Goal: Task Accomplishment & Management: Use online tool/utility

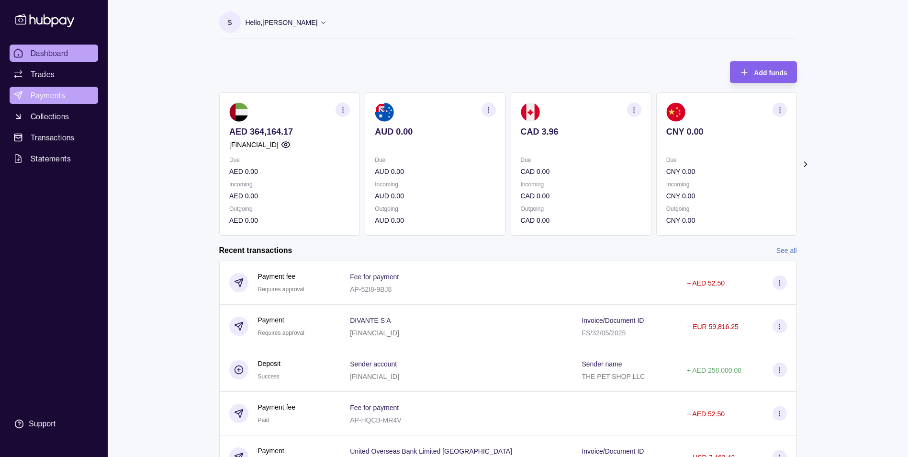
click at [55, 88] on link "Payments" at bounding box center [54, 95] width 89 height 17
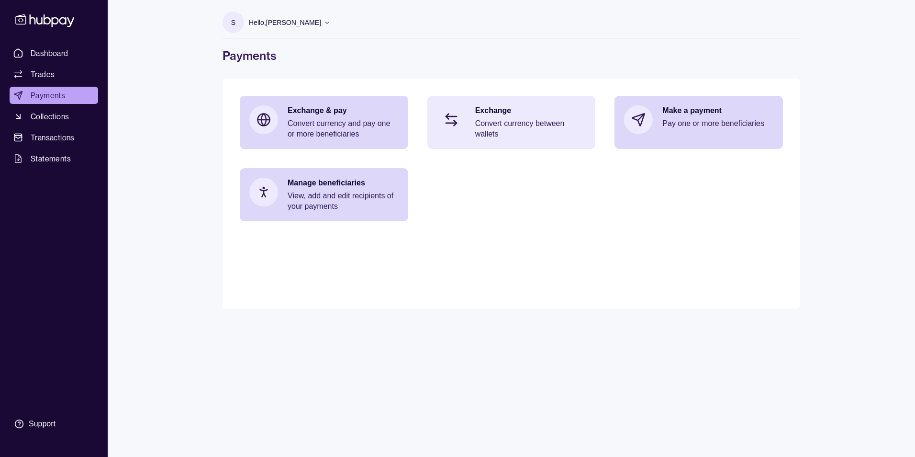
click at [523, 126] on p "Convert currency between wallets" at bounding box center [530, 128] width 111 height 21
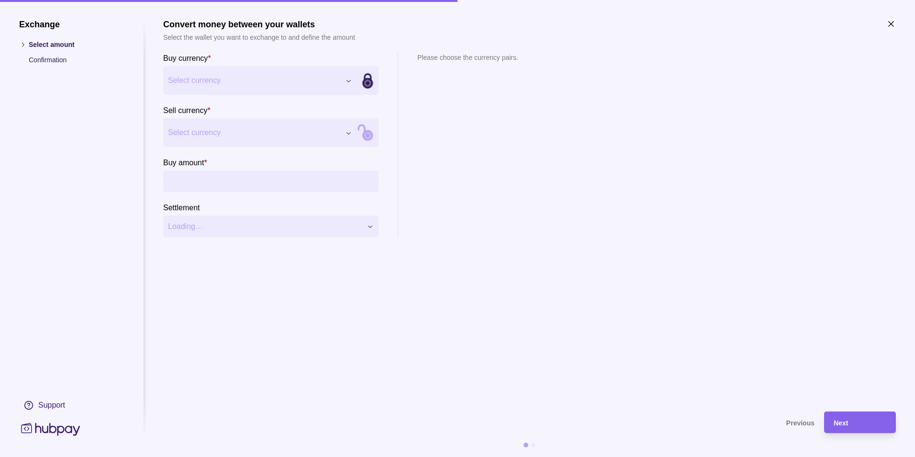
click at [301, 456] on div "Exchange Select amount Confirmation Support Convert money between your wallets …" at bounding box center [457, 457] width 915 height 0
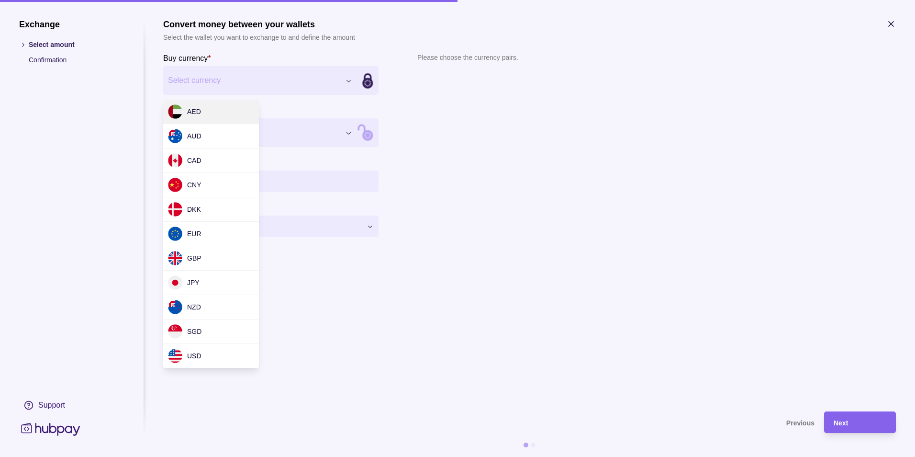
click at [611, 456] on div "Exchange Select amount Confirmation Support Convert money between your wallets …" at bounding box center [457, 457] width 915 height 0
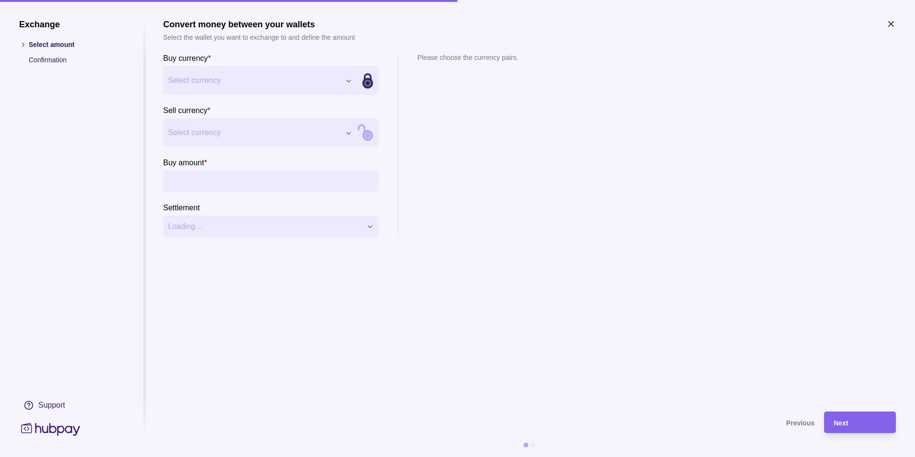
click at [714, 216] on div "Buy currency * Select currency *** *** *** *** *** *** *** *** *** *** *** Sell…" at bounding box center [529, 144] width 733 height 185
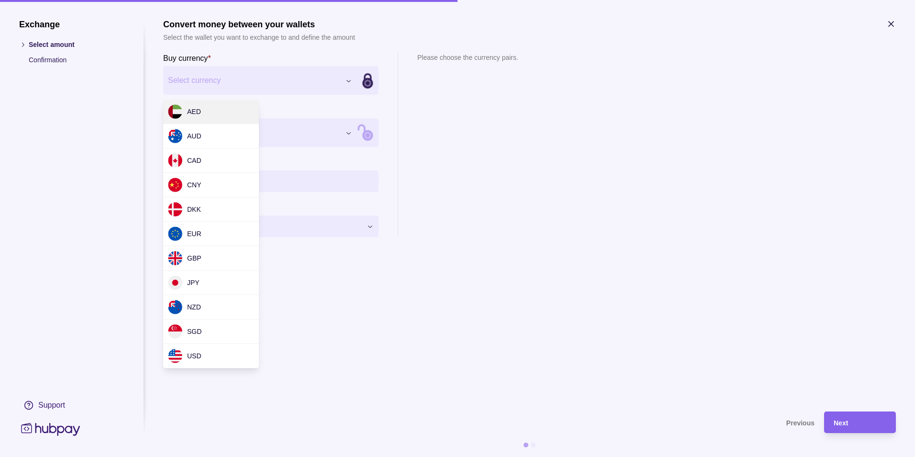
click at [282, 456] on div "Exchange Select amount Confirmation Support Convert money between your wallets …" at bounding box center [457, 457] width 915 height 0
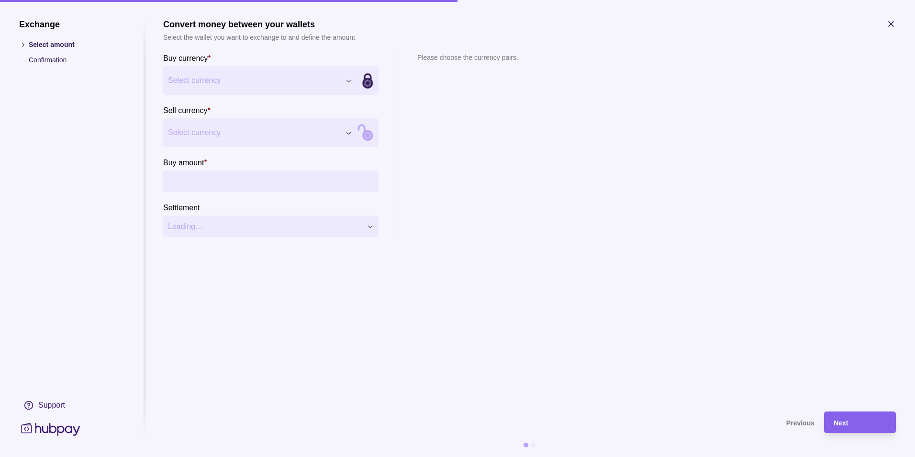
click at [653, 456] on div "Exchange Select amount Confirmation Support Convert money between your wallets …" at bounding box center [457, 457] width 915 height 0
click at [33, 24] on h1 "Exchange" at bounding box center [71, 24] width 105 height 11
click at [22, 47] on icon at bounding box center [22, 44] width 7 height 7
click at [23, 43] on icon at bounding box center [22, 44] width 7 height 7
click at [500, 173] on section "Please choose the currency pairs." at bounding box center [467, 144] width 101 height 185
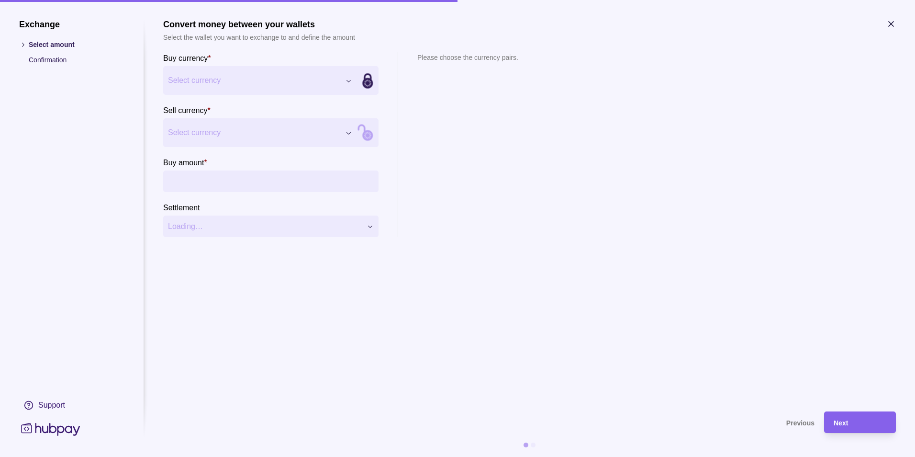
click at [60, 425] on icon at bounding box center [50, 429] width 63 height 18
click at [36, 431] on icon at bounding box center [50, 429] width 59 height 13
click at [849, 423] on div "Next" at bounding box center [860, 421] width 53 height 11
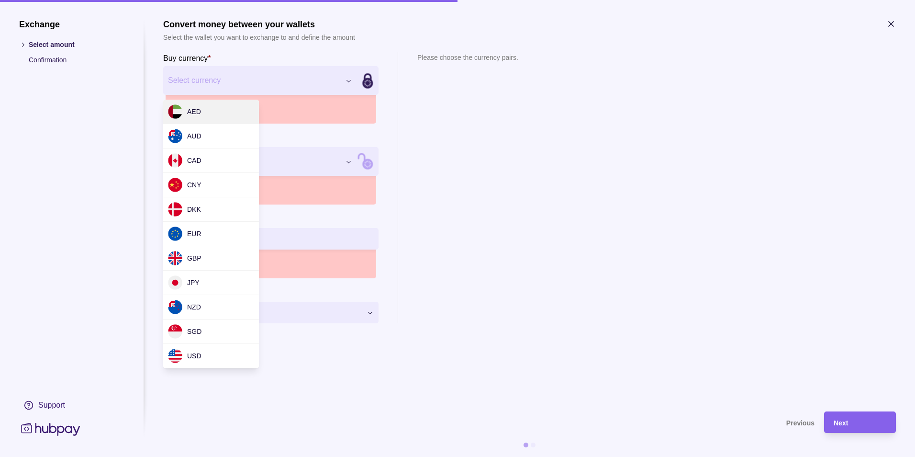
click at [214, 456] on div "Exchange Select amount Confirmation Support Convert money between your wallets …" at bounding box center [457, 457] width 915 height 0
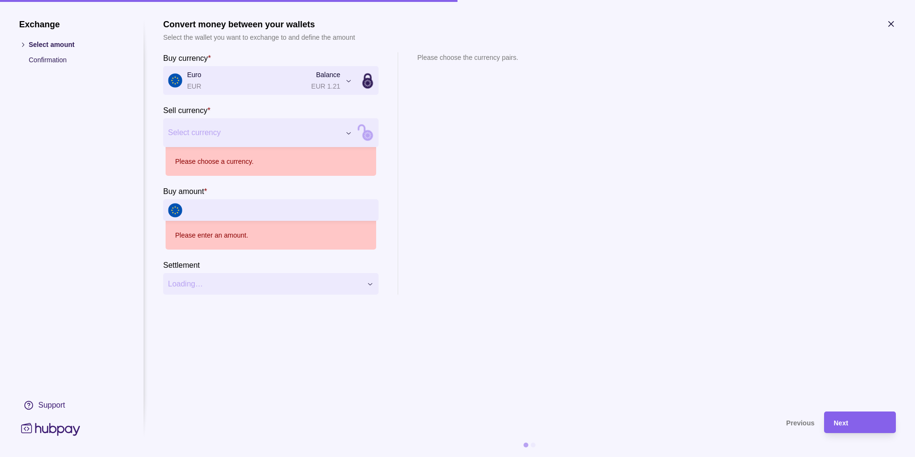
click at [237, 162] on p "Please choose a currency." at bounding box center [214, 161] width 78 height 11
click at [231, 456] on div "Exchange Select amount Confirmation Support Convert money between your wallets …" at bounding box center [457, 457] width 915 height 0
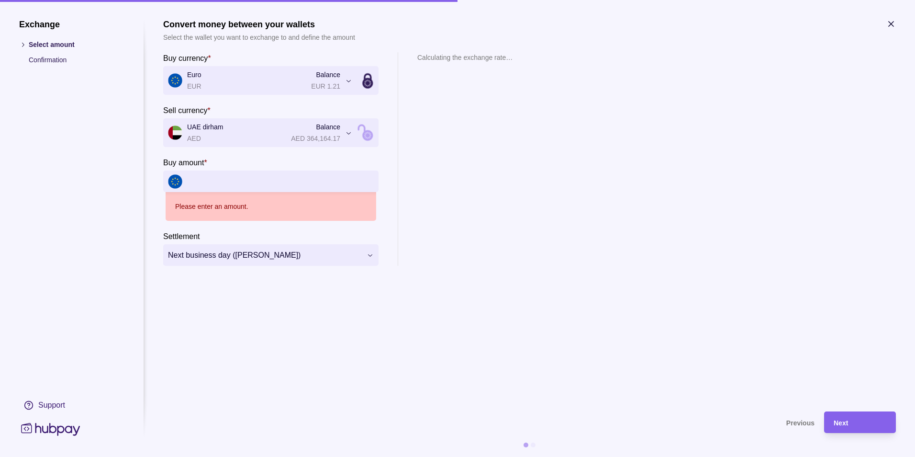
click at [249, 184] on input "Buy amount *" at bounding box center [280, 181] width 187 height 22
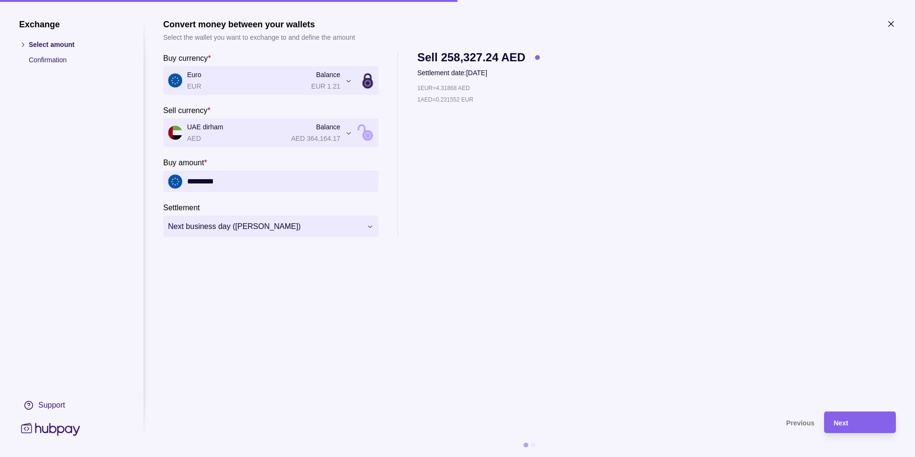
type input "*********"
click at [530, 253] on section "**********" at bounding box center [529, 210] width 733 height 382
click at [879, 418] on div "Next" at bounding box center [860, 421] width 53 height 11
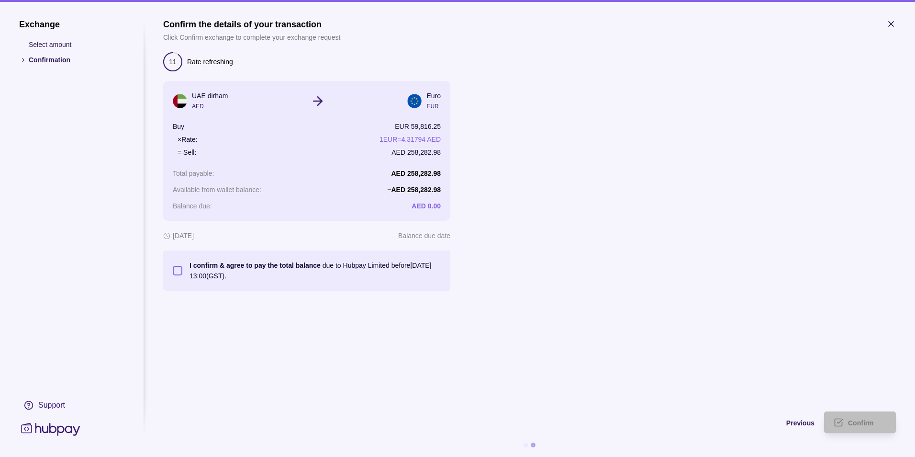
click at [177, 269] on button "I confirm & agree to pay the total balance due to Hubpay Limited before [DATE] …" at bounding box center [178, 271] width 10 height 10
click at [646, 277] on section "Confirm the details of your transaction Click Confirm exchange to complete your…" at bounding box center [529, 154] width 733 height 271
click at [871, 426] on div "Confirm" at bounding box center [867, 421] width 38 height 11
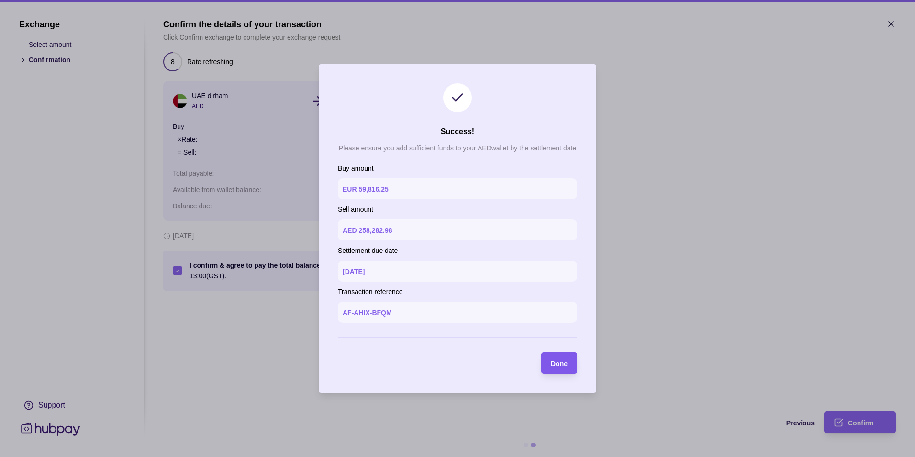
click at [565, 361] on span "Done" at bounding box center [559, 363] width 17 height 8
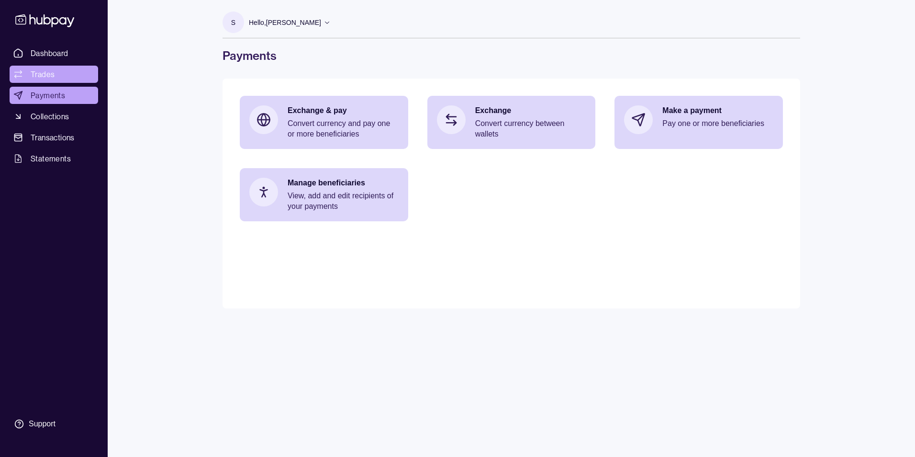
click at [42, 67] on link "Trades" at bounding box center [54, 74] width 89 height 17
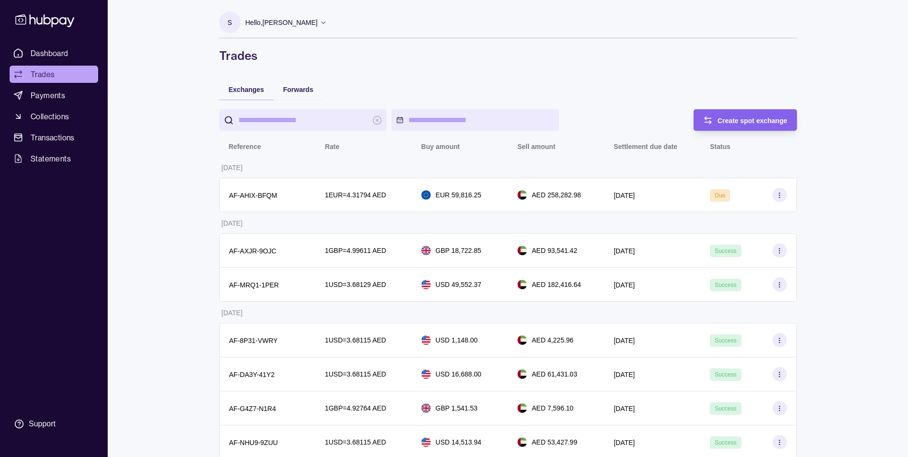
click at [55, 90] on span "Payments" at bounding box center [48, 95] width 34 height 11
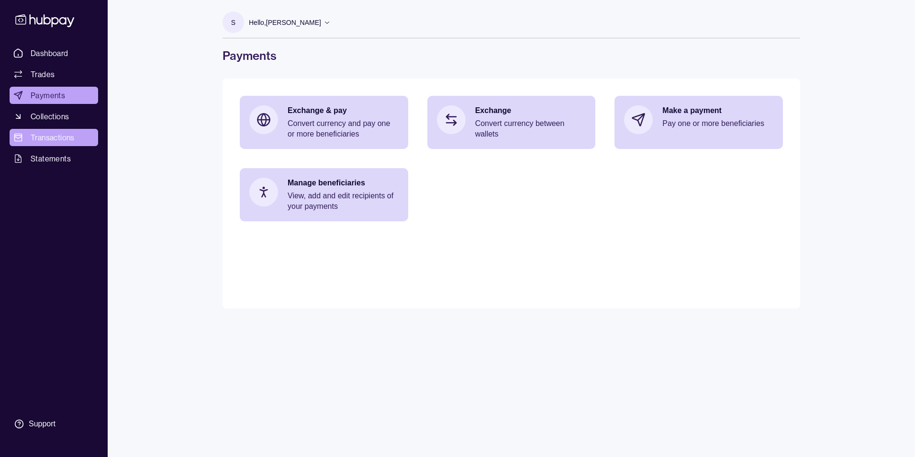
click at [33, 134] on span "Transactions" at bounding box center [53, 137] width 44 height 11
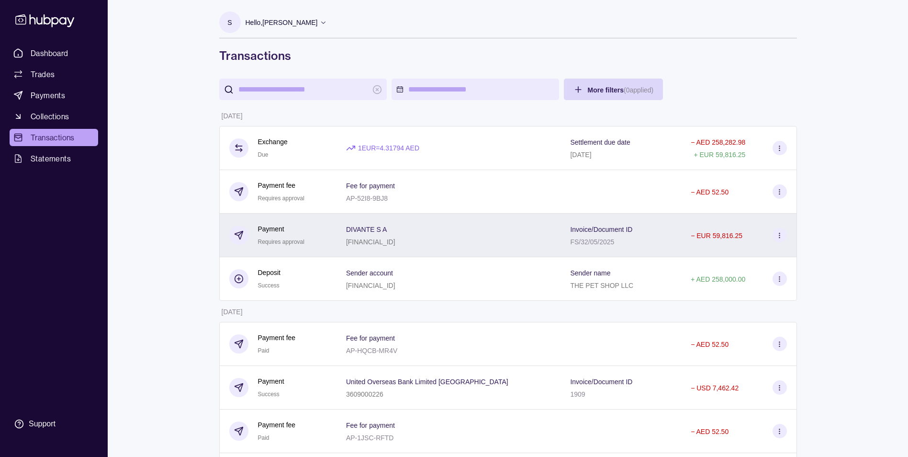
click at [781, 234] on icon at bounding box center [779, 235] width 7 height 7
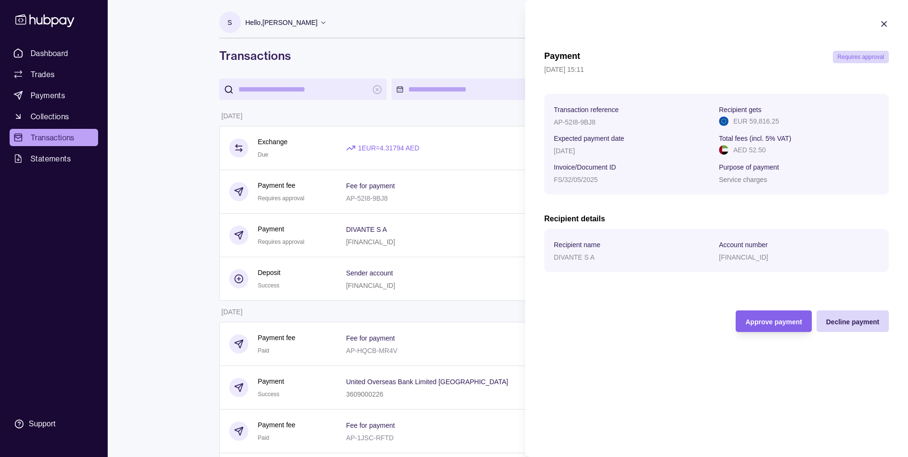
drag, startPoint x: 762, startPoint y: 315, endPoint x: 178, endPoint y: 310, distance: 584.0
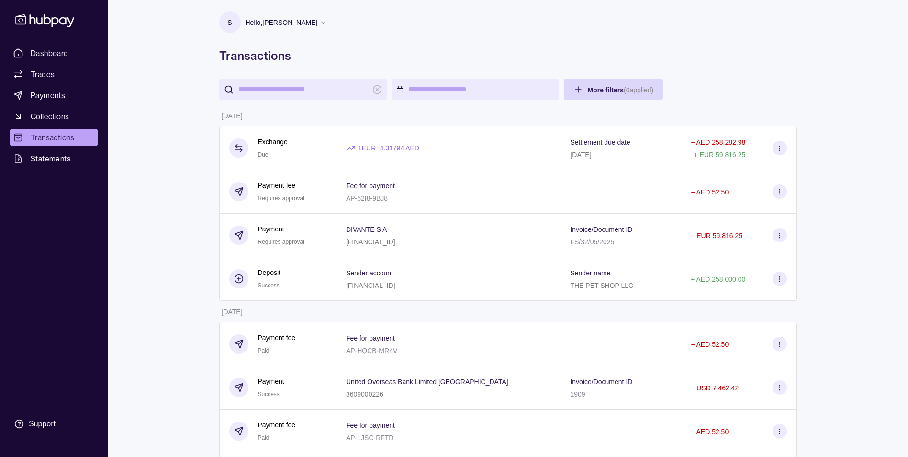
scroll to position [287, 0]
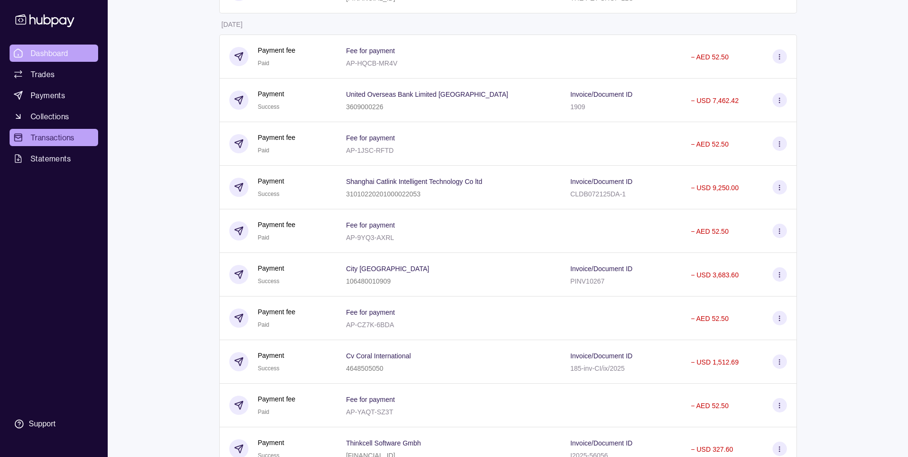
click at [40, 55] on span "Dashboard" at bounding box center [50, 52] width 38 height 11
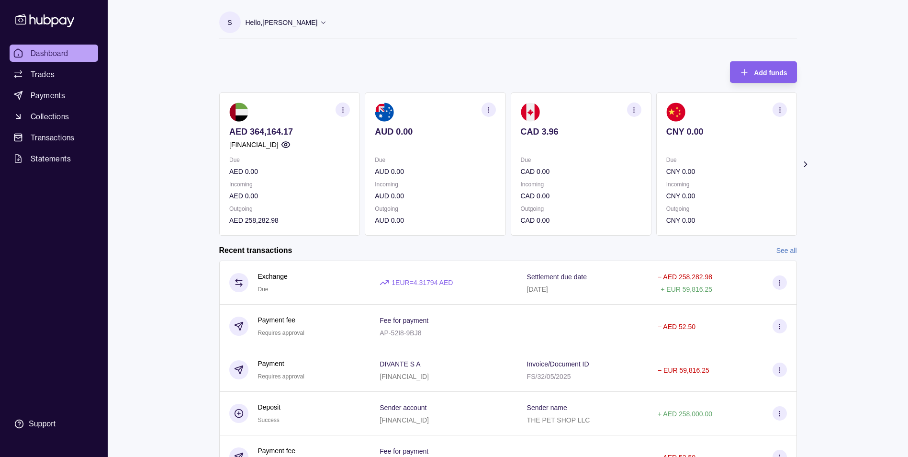
scroll to position [131, 0]
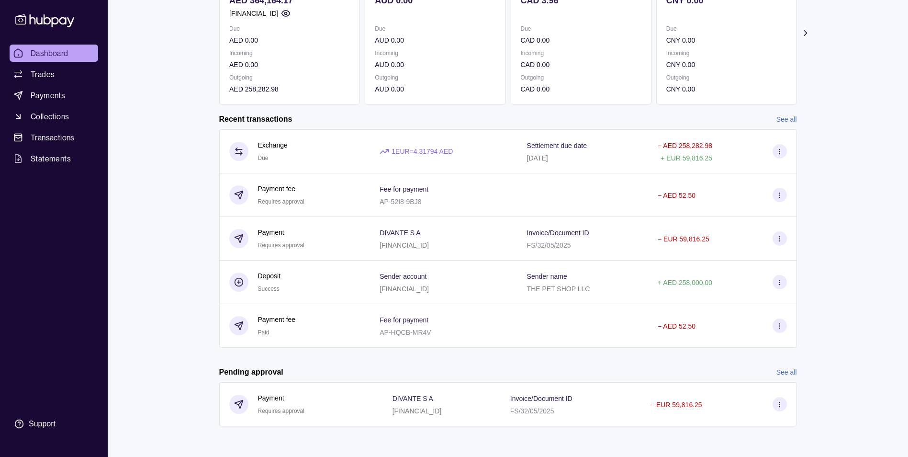
click at [787, 370] on link "See all" at bounding box center [786, 372] width 21 height 11
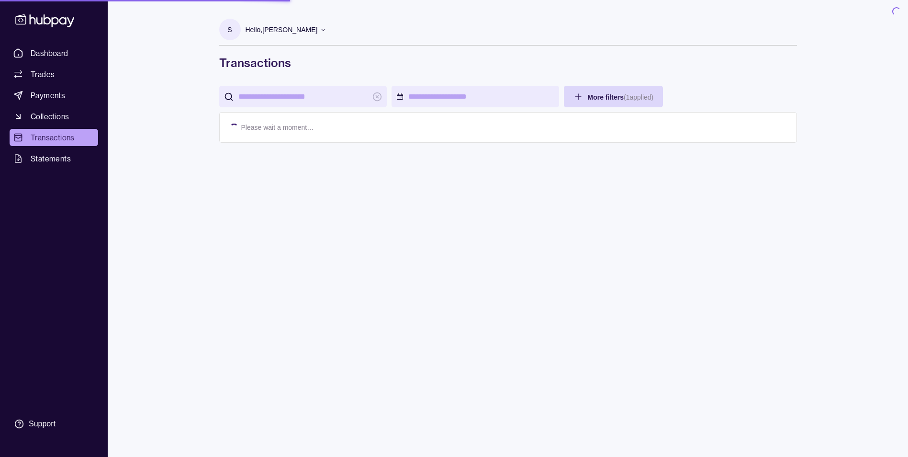
click at [788, 370] on div "S Hello, [PERSON_NAME] THE PET SHOP LLC Account Terms and conditions Privacy po…" at bounding box center [508, 235] width 616 height 457
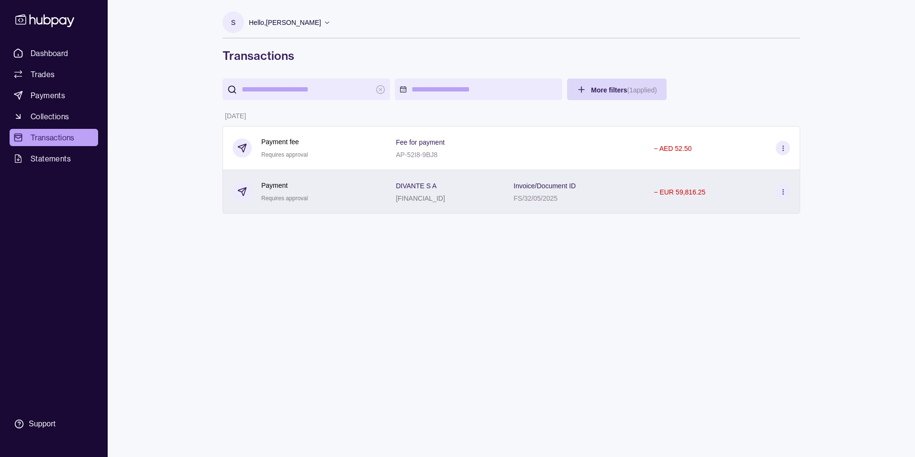
click at [783, 189] on circle at bounding box center [783, 189] width 0 height 0
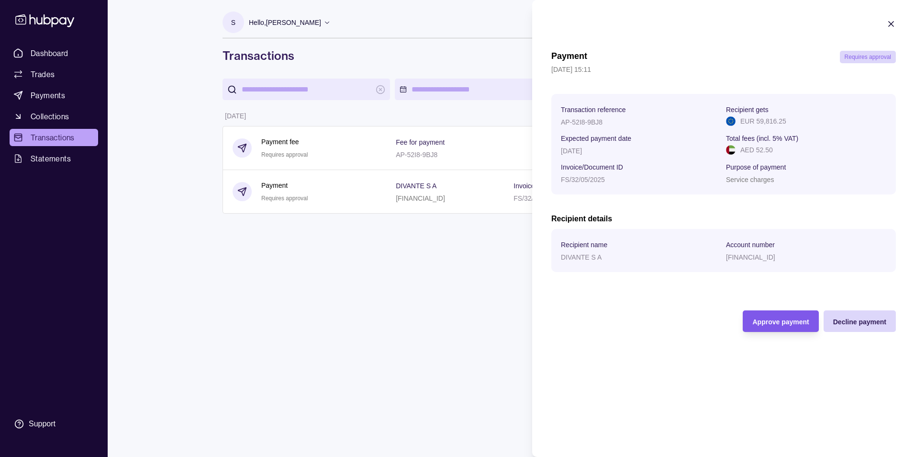
click at [791, 315] on div "Approve payment" at bounding box center [780, 320] width 56 height 11
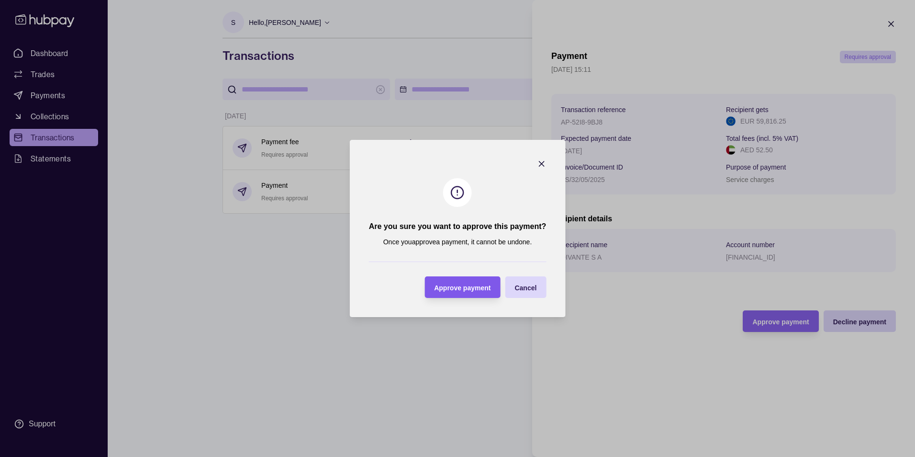
click at [438, 280] on div "Approve payment" at bounding box center [455, 287] width 71 height 22
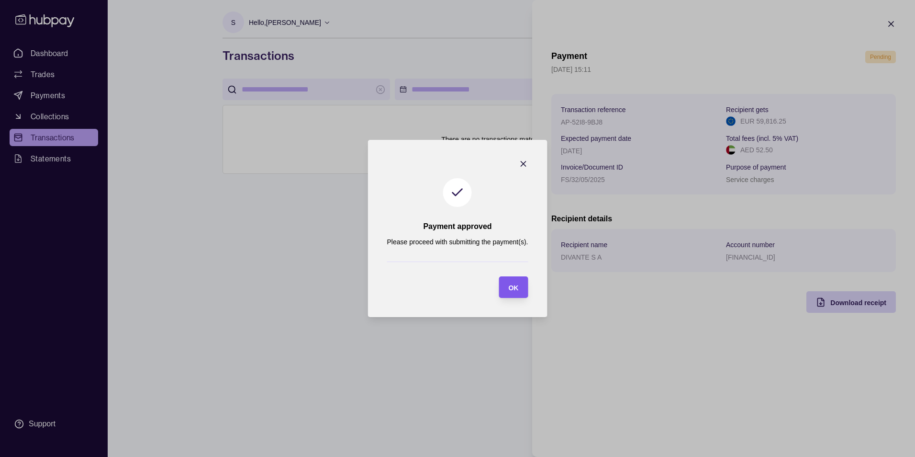
click at [517, 288] on span "OK" at bounding box center [513, 288] width 10 height 8
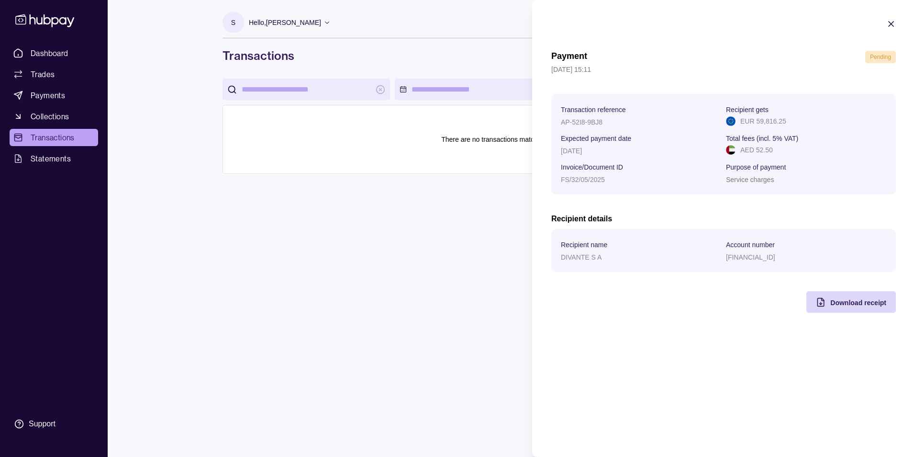
click at [816, 401] on div "Payment Pending [DATE] 15:11 Transaction reference AP-52I8-9BJ8 Recipient gets …" at bounding box center [723, 228] width 383 height 457
click at [851, 306] on div "Download receipt" at bounding box center [858, 301] width 56 height 11
click at [893, 23] on icon "button" at bounding box center [891, 24] width 10 height 10
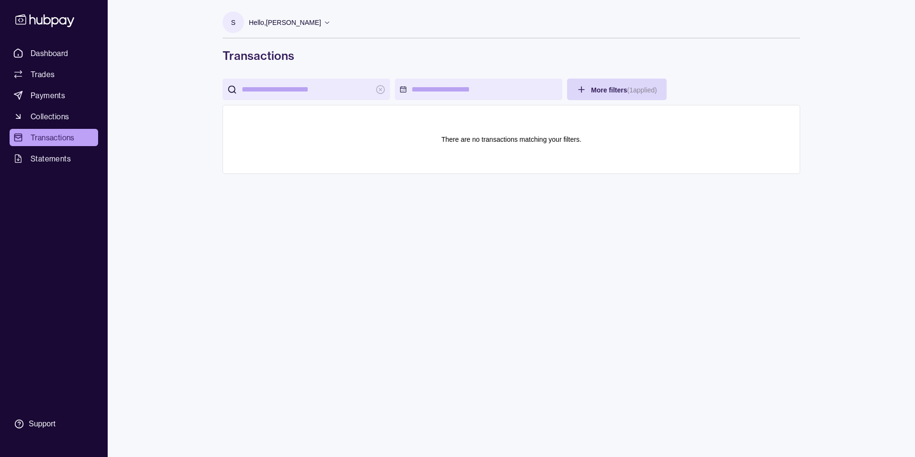
click at [672, 239] on div "S Hello, [PERSON_NAME] THE PET SHOP LLC Account Terms and conditions Privacy po…" at bounding box center [511, 228] width 616 height 457
click at [43, 49] on span "Dashboard" at bounding box center [50, 52] width 38 height 11
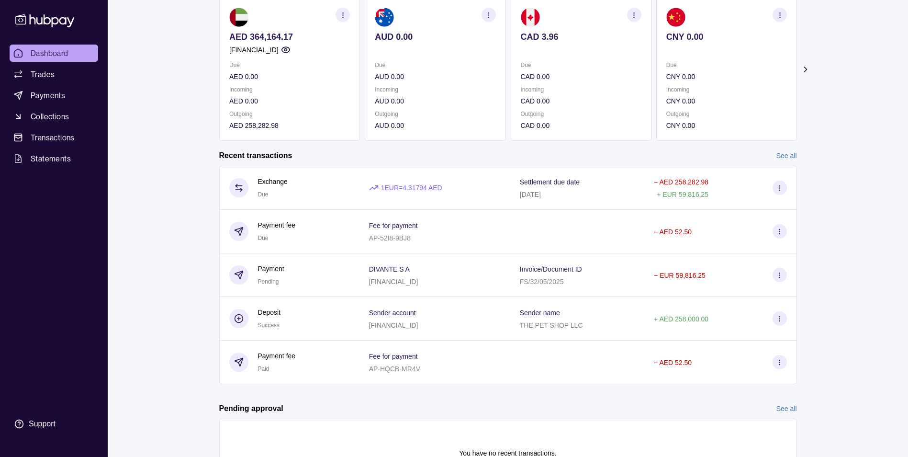
scroll to position [12, 0]
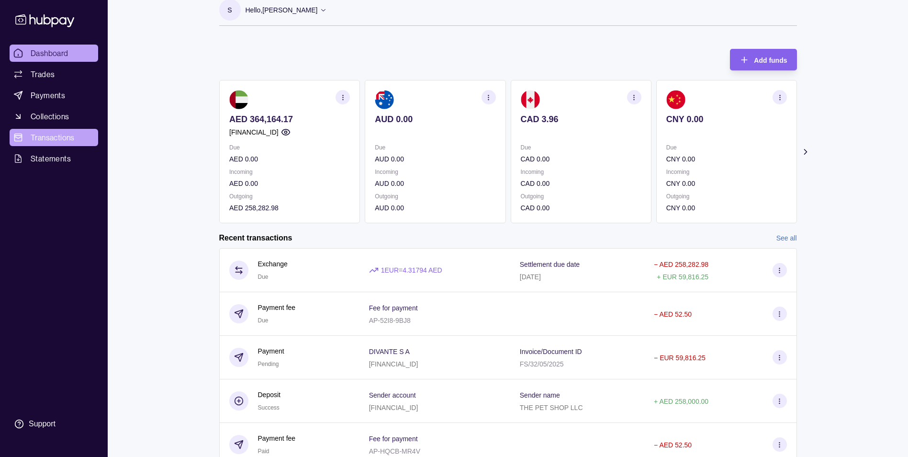
click at [62, 136] on span "Transactions" at bounding box center [53, 137] width 44 height 11
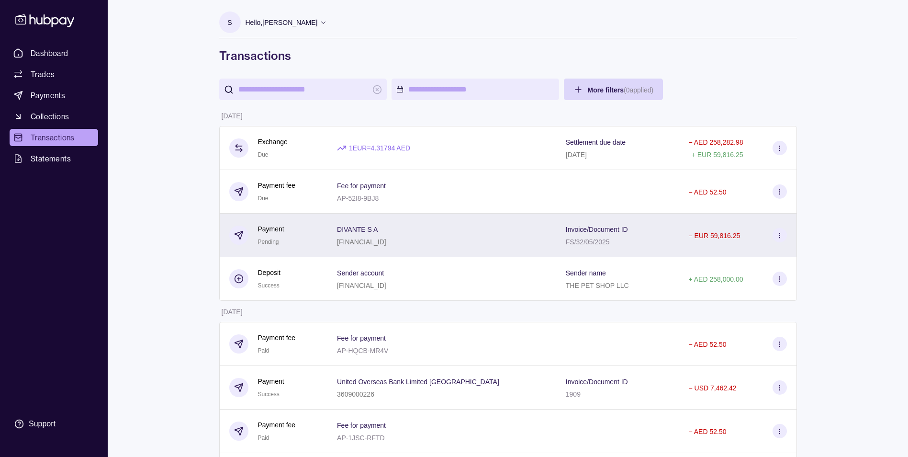
click at [780, 232] on icon at bounding box center [779, 235] width 7 height 7
